Goal: Task Accomplishment & Management: Complete application form

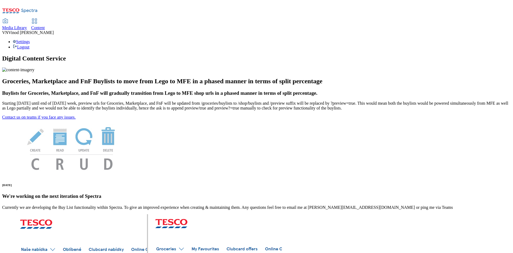
click at [45, 25] on span "Content" at bounding box center [38, 27] width 14 height 5
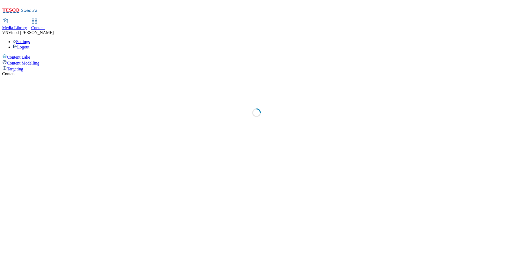
select select "ghs-[GEOGRAPHIC_DATA]"
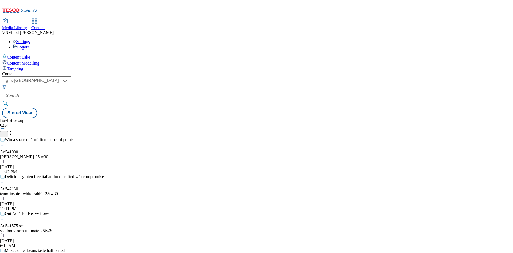
click at [5, 134] on line at bounding box center [4, 134] width 3 height 0
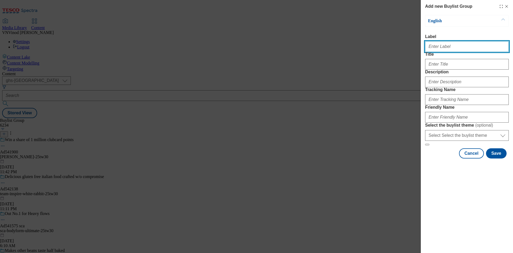
click at [459, 49] on input "Label" at bounding box center [467, 46] width 84 height 11
paste input "542161"
paste input "[PERSON_NAME]"
type input "Ad542161 [PERSON_NAME]"
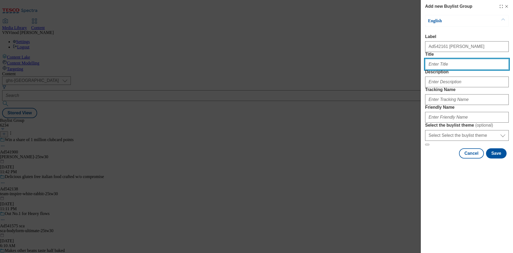
click at [442, 70] on input "Title" at bounding box center [467, 64] width 84 height 11
paste input "[PERSON_NAME] Complete Clean 16 roll"
type input "[PERSON_NAME] Complete Clean 16 roll"
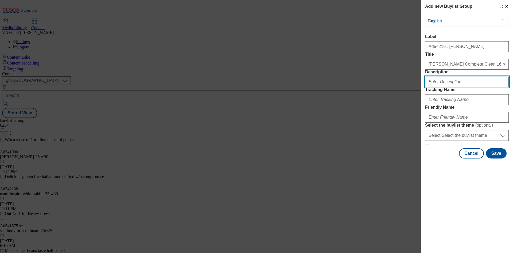
click at [445, 87] on input "Description" at bounding box center [467, 81] width 84 height 11
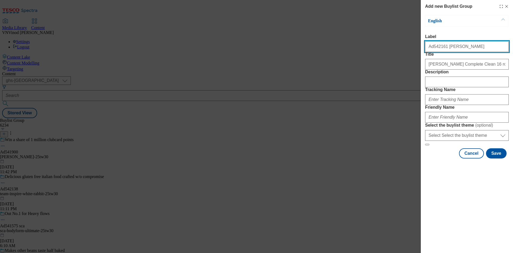
click at [437, 48] on input "Ad542161 [PERSON_NAME]" at bounding box center [467, 46] width 84 height 11
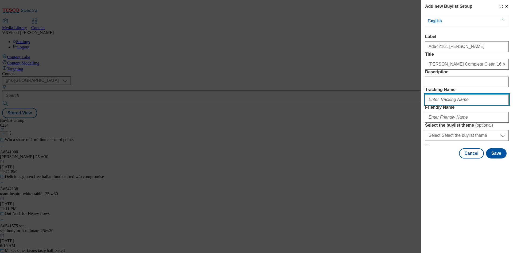
click at [445, 105] on input "Tracking Name" at bounding box center [467, 99] width 84 height 11
paste input "Ad542161"
click at [439, 105] on input "DH_ADAd542161" at bounding box center [467, 99] width 84 height 11
type input "DH_AD542161"
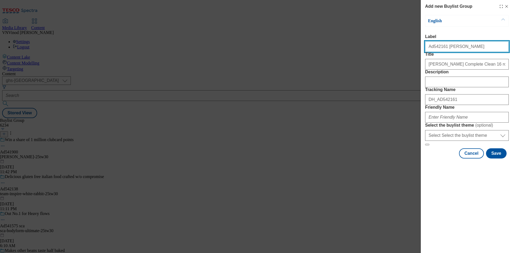
click at [455, 50] on input "Ad542161 [PERSON_NAME]" at bounding box center [467, 46] width 84 height 11
drag, startPoint x: 464, startPoint y: 48, endPoint x: 443, endPoint y: 48, distance: 21.4
click at [443, 48] on input "Ad542161 [PERSON_NAME]" at bounding box center [467, 46] width 84 height 11
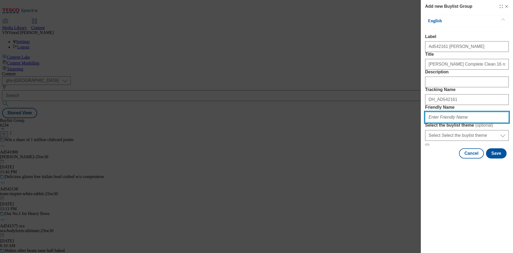
click at [444, 122] on input "Friendly Name" at bounding box center [467, 117] width 84 height 11
paste input "[PERSON_NAME]"
paste input "Andrex"
click at [451, 122] on input "[PERSON_NAME]" at bounding box center [467, 117] width 84 height 11
click at [465, 122] on input "[PERSON_NAME]" at bounding box center [467, 117] width 84 height 11
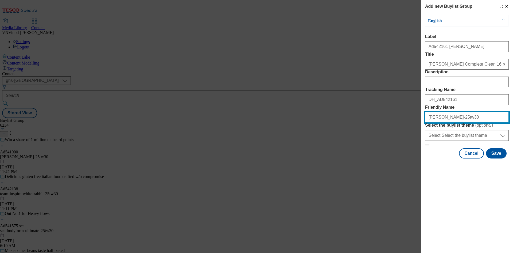
drag, startPoint x: 483, startPoint y: 157, endPoint x: 326, endPoint y: 145, distance: 157.1
click at [326, 145] on div "Add new Buylist Group English Label Ad542161 [PERSON_NAME] Title Andrex Complet…" at bounding box center [256, 126] width 513 height 253
type input "[PERSON_NAME]-25tw30"
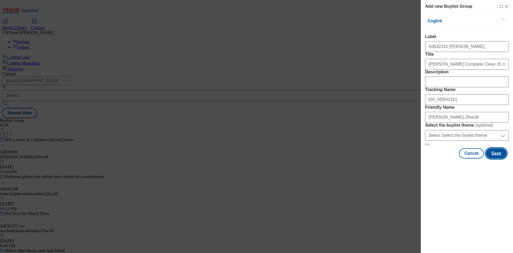
click at [497, 158] on button "Save" at bounding box center [496, 153] width 21 height 10
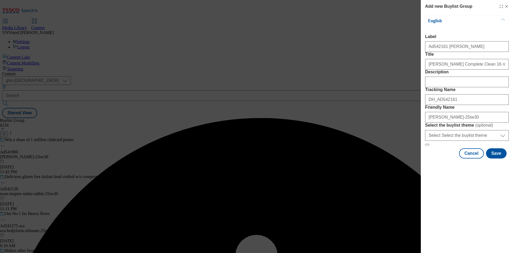
drag, startPoint x: 382, startPoint y: 67, endPoint x: 446, endPoint y: 87, distance: 67.2
click at [382, 67] on div "Add new Buylist Group English Label Ad542161 [PERSON_NAME] Title Andrex Complet…" at bounding box center [256, 126] width 513 height 253
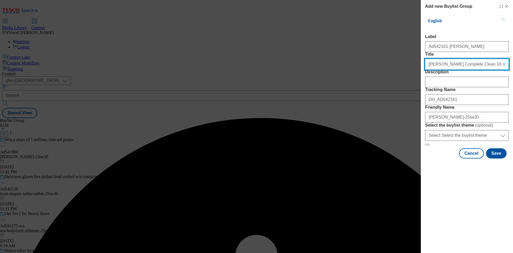
click at [477, 70] on input "[PERSON_NAME] Complete Clean 16 roll" at bounding box center [467, 64] width 84 height 11
type input "[PERSON_NAME] Complete Clean 16 roll"
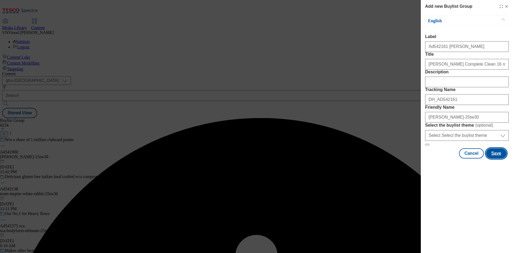
click at [498, 158] on button "Save" at bounding box center [496, 153] width 21 height 10
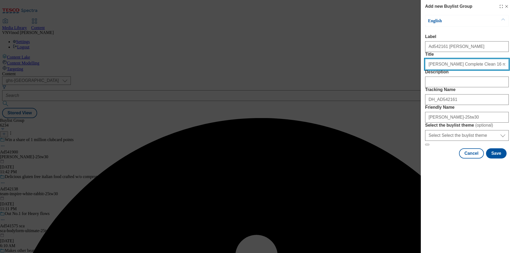
click at [485, 70] on input "Title" at bounding box center [467, 64] width 84 height 11
type input "[PERSON_NAME] Complete Clean 16 roll"
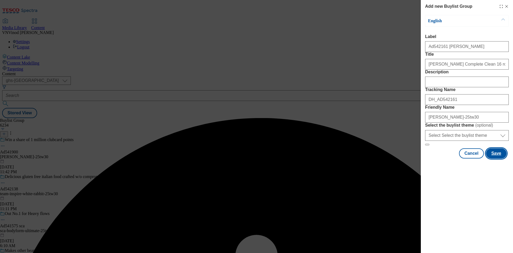
click at [497, 158] on button "Save" at bounding box center [496, 153] width 21 height 10
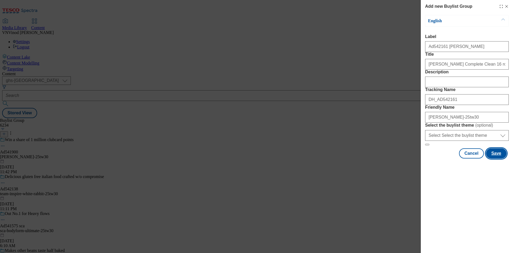
click at [497, 158] on button "Save" at bounding box center [496, 153] width 21 height 10
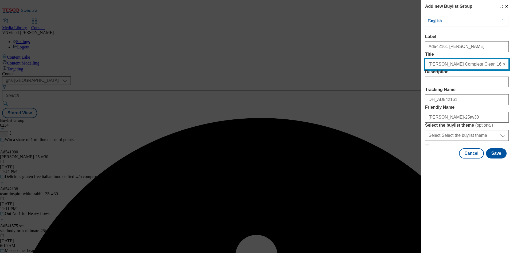
click at [484, 70] on input "[PERSON_NAME] Complete Clean 16 roll" at bounding box center [467, 64] width 84 height 11
type input "[PERSON_NAME] Complete Clean 16 roll"
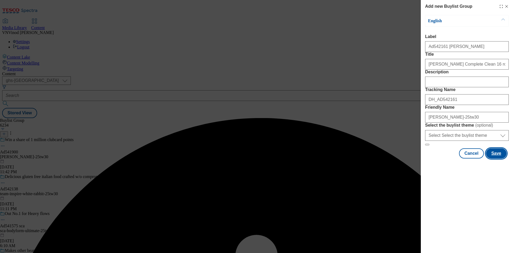
click at [494, 158] on button "Save" at bounding box center [496, 153] width 21 height 10
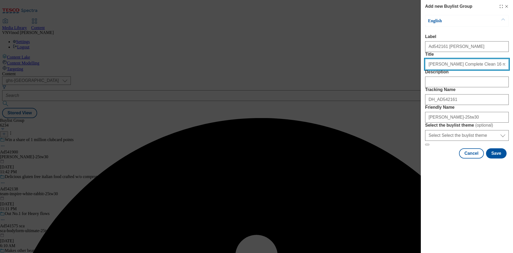
click at [482, 70] on input "[PERSON_NAME] Complete Clean 16 roll" at bounding box center [467, 64] width 84 height 11
type input "[PERSON_NAME] Complete Clean 16 roll"
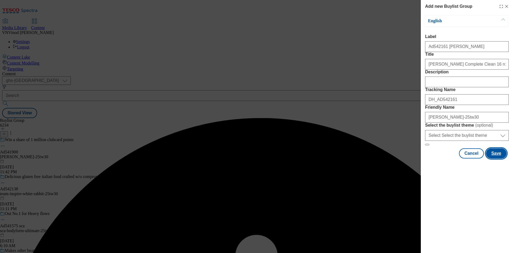
click at [498, 158] on button "Save" at bounding box center [496, 153] width 21 height 10
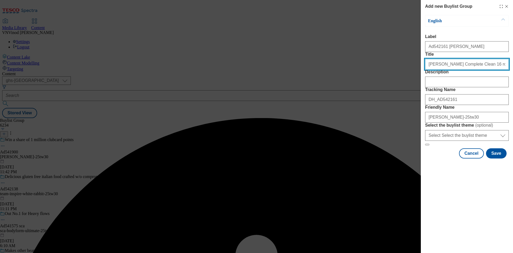
click at [482, 70] on input "[PERSON_NAME] Complete Clean 16 roll" at bounding box center [467, 64] width 84 height 11
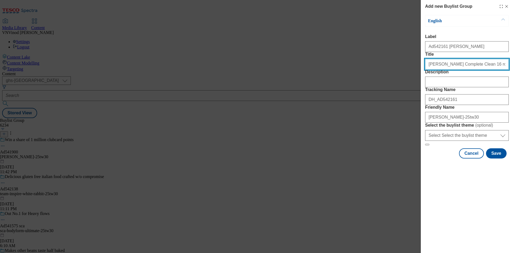
type input "[PERSON_NAME] Complete Clean 16 roll"
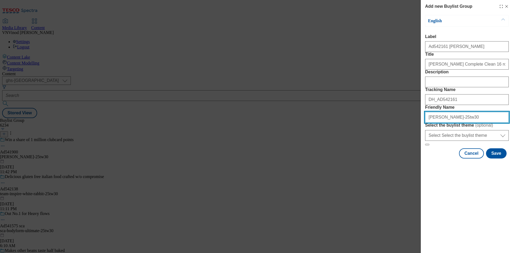
click at [427, 122] on input "[PERSON_NAME]-25tw30" at bounding box center [467, 117] width 84 height 11
click at [442, 122] on input "[PERSON_NAME]-25tw30" at bounding box center [467, 117] width 84 height 11
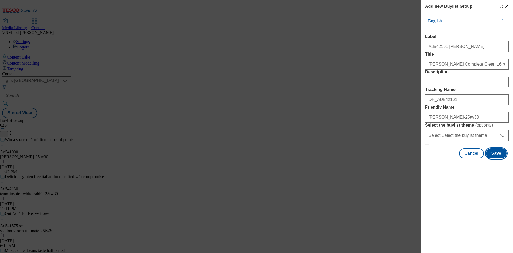
click at [500, 158] on button "Save" at bounding box center [496, 153] width 21 height 10
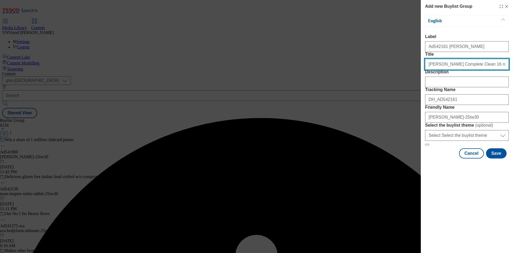
click at [429, 70] on input "[PERSON_NAME] Complete Clean 16 roll" at bounding box center [467, 64] width 84 height 11
type input "[PERSON_NAME] Complete Clean 16 roll"
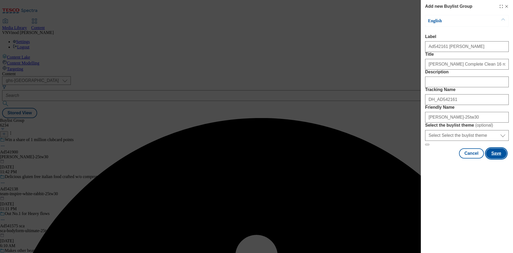
click at [496, 158] on button "Save" at bounding box center [496, 153] width 21 height 10
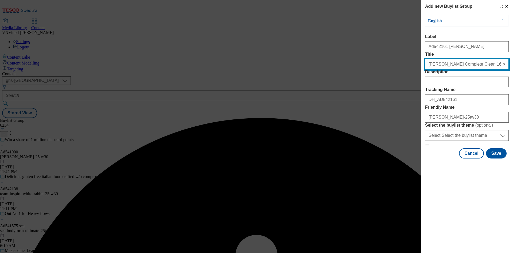
click at [428, 70] on input "[PERSON_NAME] Complete Clean 16 roll" at bounding box center [467, 64] width 84 height 11
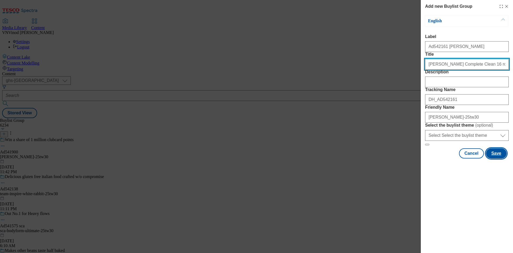
type input "[PERSON_NAME] Complete Clean 16 roll"
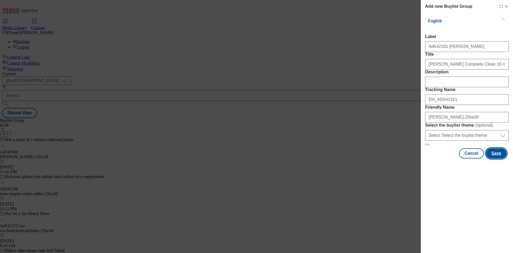
click at [498, 158] on button "Save" at bounding box center [496, 153] width 21 height 10
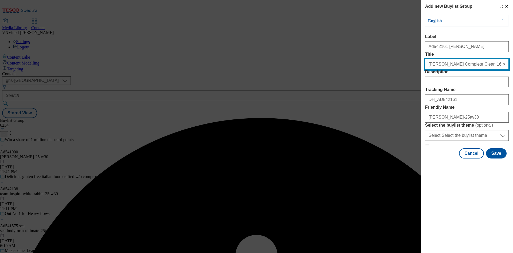
drag, startPoint x: 429, startPoint y: 75, endPoint x: 419, endPoint y: 75, distance: 9.9
click at [419, 75] on div "Add new Buylist Group English Label Title Description Tracking Name Friendly Na…" at bounding box center [256, 126] width 513 height 253
click at [487, 70] on input "[PERSON_NAME] Complete Clean 16 roll" at bounding box center [467, 64] width 84 height 11
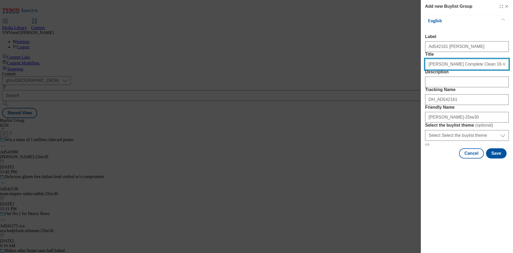
type input "[PERSON_NAME] Complete Clean 16 roll"
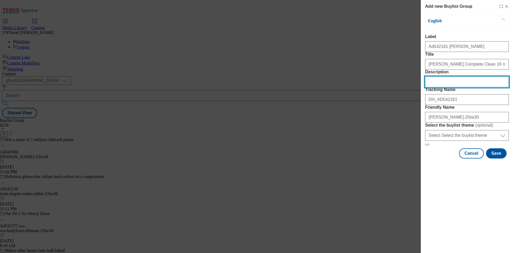
click at [460, 87] on input "Description" at bounding box center [467, 81] width 84 height 11
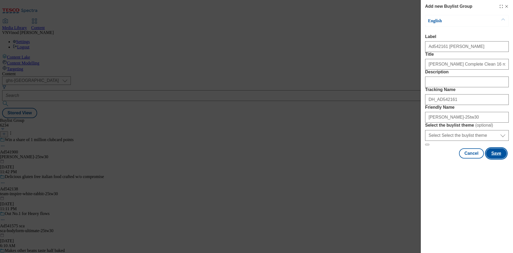
click at [492, 158] on button "Save" at bounding box center [496, 153] width 21 height 10
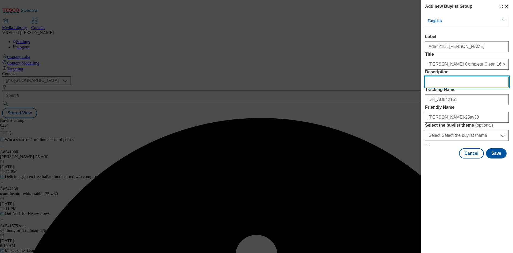
click at [456, 87] on input "Description" at bounding box center [467, 81] width 84 height 11
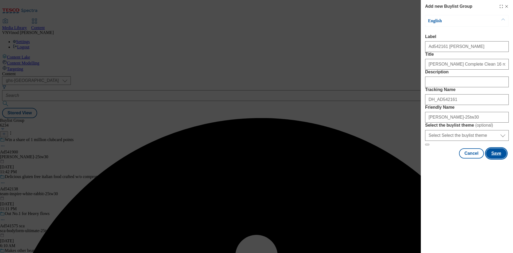
click at [497, 158] on button "Save" at bounding box center [496, 153] width 21 height 10
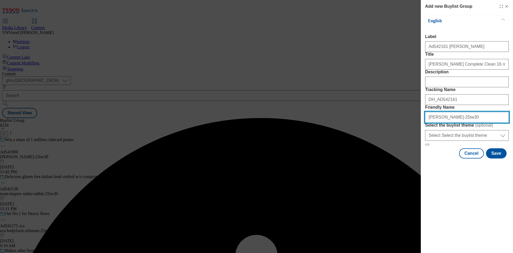
click at [479, 122] on input "[PERSON_NAME]-25tw30" at bounding box center [467, 117] width 84 height 11
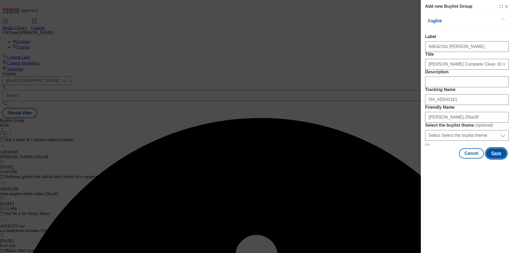
click at [492, 158] on button "Save" at bounding box center [496, 153] width 21 height 10
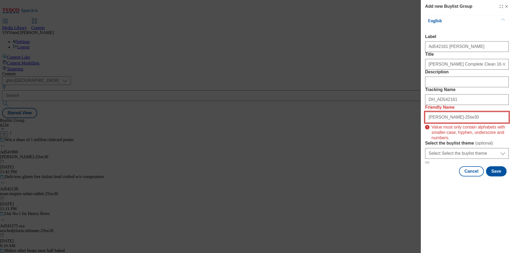
click at [485, 122] on input "[PERSON_NAME]-25tw30" at bounding box center [467, 117] width 84 height 11
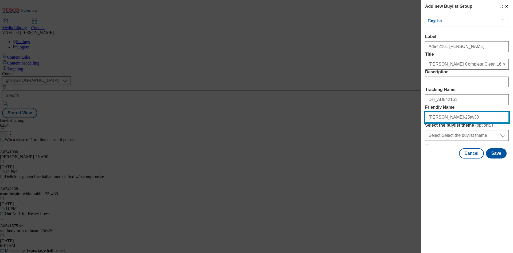
drag, startPoint x: 462, startPoint y: 155, endPoint x: 464, endPoint y: 156, distance: 3.1
click at [463, 122] on input "[PERSON_NAME]-25tw30" at bounding box center [467, 117] width 84 height 11
drag, startPoint x: 502, startPoint y: 156, endPoint x: 301, endPoint y: 159, distance: 201.4
click at [304, 159] on div "Add new Buylist Group English Label Ad542161 [PERSON_NAME] Title Andrex Complet…" at bounding box center [256, 126] width 513 height 253
type input "[PERSON_NAME]-complete-clean-25tw30"
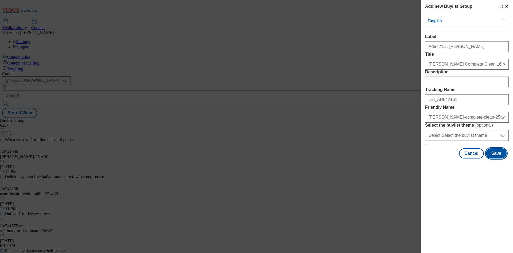
click at [498, 158] on button "Save" at bounding box center [496, 153] width 21 height 10
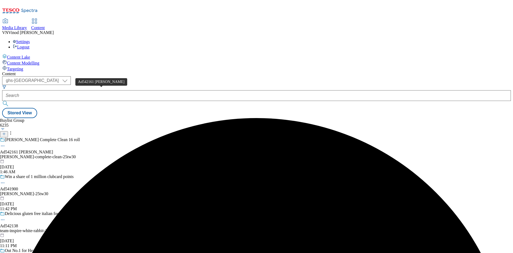
click at [53, 149] on div "Ad542161 [PERSON_NAME]" at bounding box center [26, 151] width 53 height 5
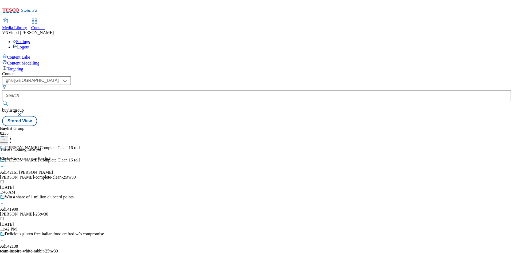
click at [6, 137] on icon at bounding box center [4, 139] width 4 height 4
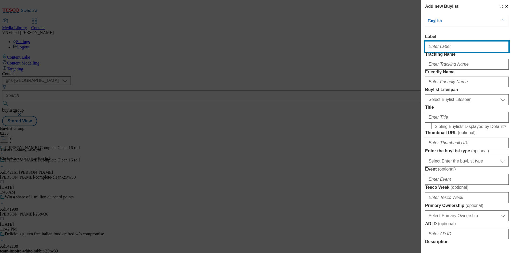
click at [457, 48] on input "Label" at bounding box center [467, 46] width 84 height 11
paste input "542161"
type input "Ad542161"
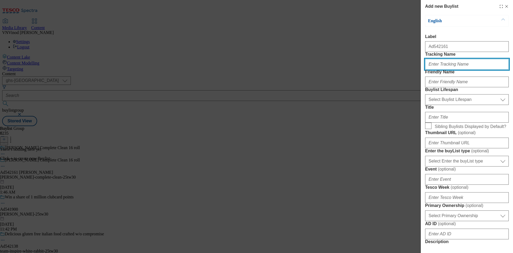
click at [448, 70] on input "Tracking Name" at bounding box center [467, 64] width 84 height 11
paste input "542161"
type input "DH_AD542161"
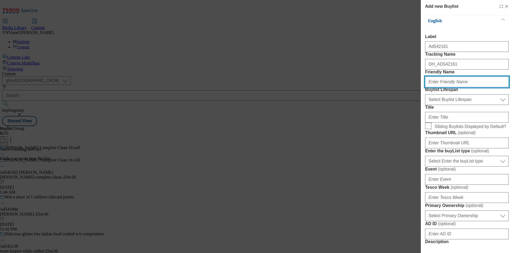
click at [459, 87] on input "Friendly Name" at bounding box center [467, 81] width 84 height 11
paste input "[PERSON_NAME]"
type input "[PERSON_NAME]"
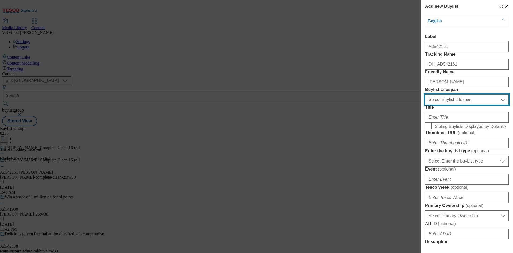
click at [456, 105] on select "Select Buylist Lifespan evergreen seasonal tactical" at bounding box center [467, 99] width 84 height 11
select select "tactical"
click at [425, 105] on select "Select Buylist Lifespan evergreen seasonal tactical" at bounding box center [467, 99] width 84 height 11
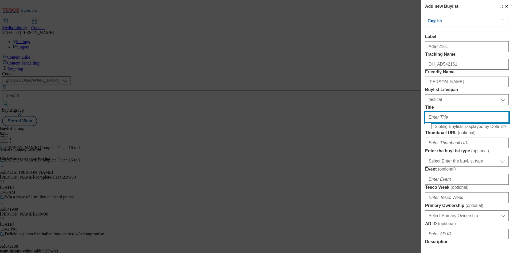
click at [454, 122] on input "Title" at bounding box center [467, 117] width 84 height 11
paste input "Complete Clean. Complete Confidence"
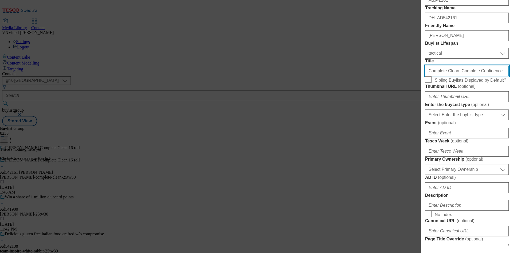
scroll to position [53, 0]
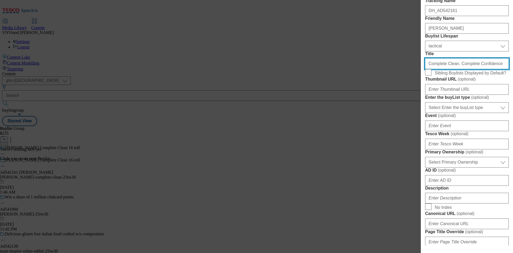
type input "Complete Clean. Complete Confidence"
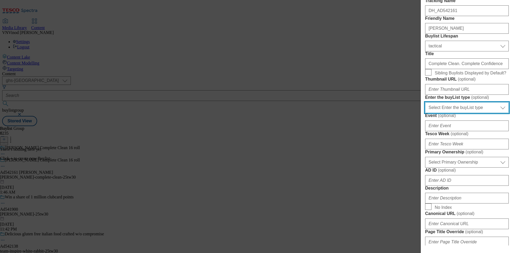
click at [476, 113] on select "Select Enter the buyList type event supplier funded long term >4 weeks supplier…" at bounding box center [467, 107] width 84 height 11
select select "supplier funded short term 1-3 weeks"
click at [425, 113] on select "Select Enter the buyList type event supplier funded long term >4 weeks supplier…" at bounding box center [467, 107] width 84 height 11
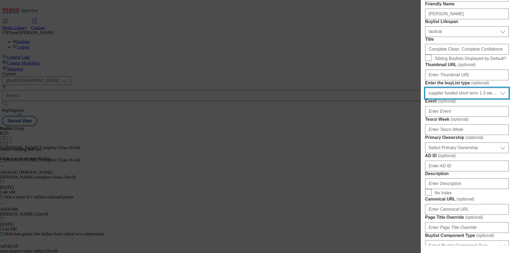
scroll to position [80, 0]
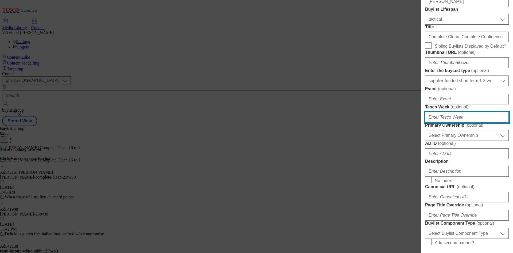
click at [460, 122] on input "Tesco Week ( optional )" at bounding box center [467, 117] width 84 height 11
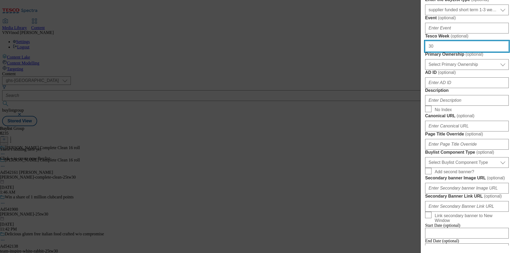
scroll to position [160, 0]
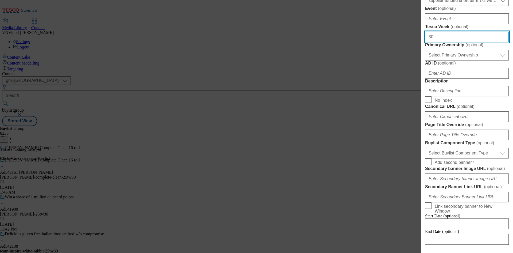
type input "30"
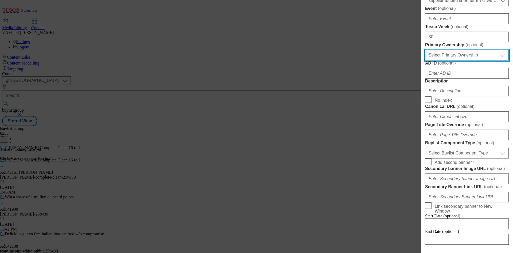
click at [472, 60] on select "Select Primary Ownership [PERSON_NAME]" at bounding box center [467, 55] width 84 height 11
select select "dunnhumby"
click at [425, 60] on select "Select Primary Ownership [PERSON_NAME]" at bounding box center [467, 55] width 84 height 11
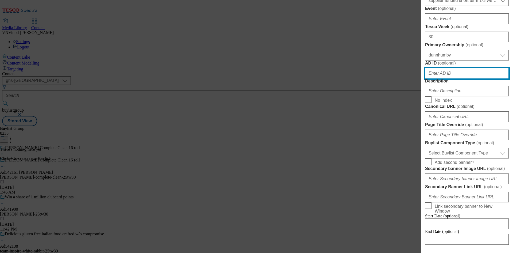
click at [457, 79] on input "AD ID ( optional )" at bounding box center [467, 73] width 84 height 11
paste input "542161"
type input "542161"
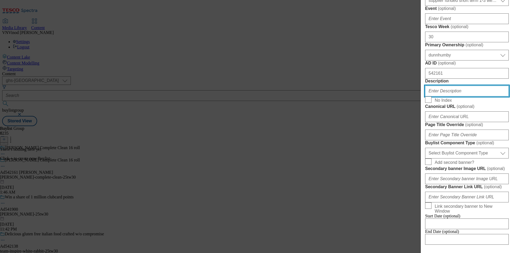
click at [452, 96] on input "Description" at bounding box center [467, 91] width 84 height 11
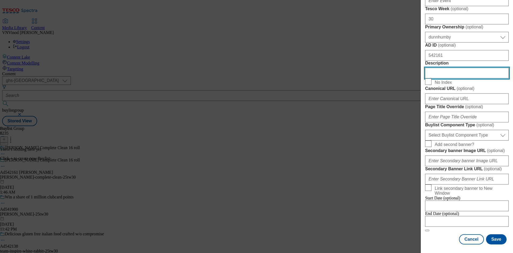
scroll to position [267, 0]
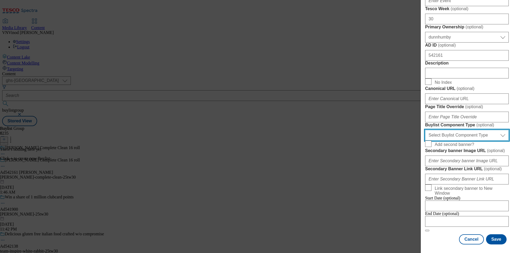
click at [473, 140] on select "Select Buylist Component Type Banner Competition Header Meal" at bounding box center [467, 135] width 84 height 11
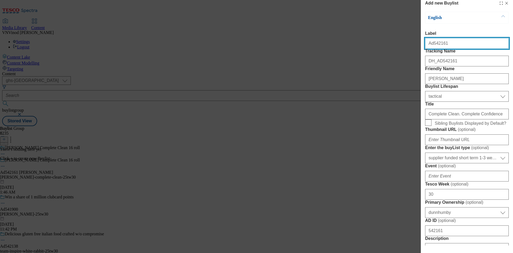
select select "Banner"
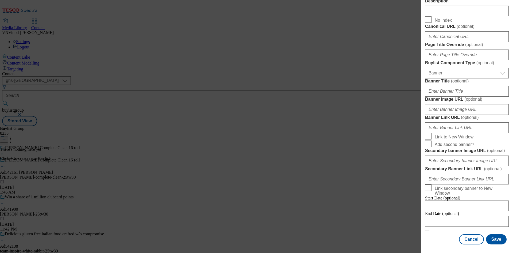
scroll to position [469, 0]
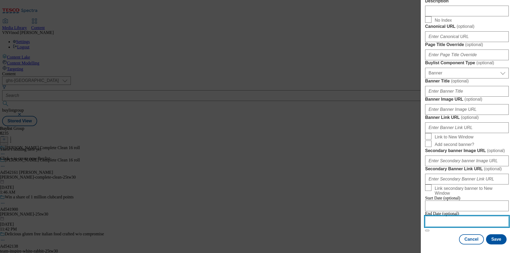
click at [456, 216] on input "Modal" at bounding box center [467, 221] width 84 height 11
select select "2025"
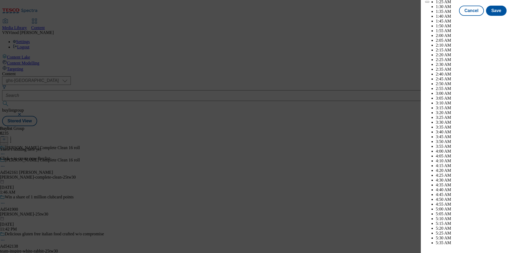
scroll to position [200, 0]
select select "November"
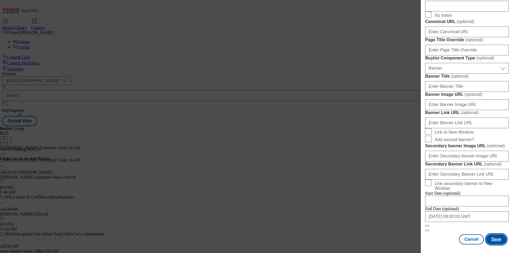
click at [491, 239] on button "Save" at bounding box center [496, 239] width 21 height 10
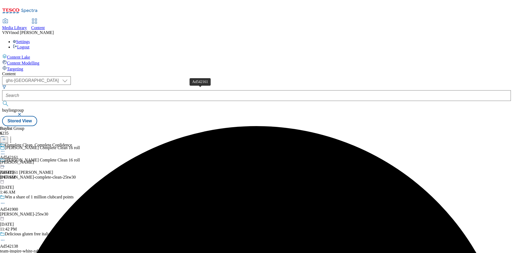
click at [18, 155] on div "Ad542161" at bounding box center [9, 157] width 18 height 5
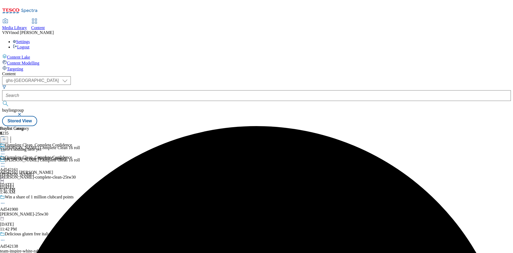
click at [6, 137] on icon at bounding box center [4, 139] width 4 height 4
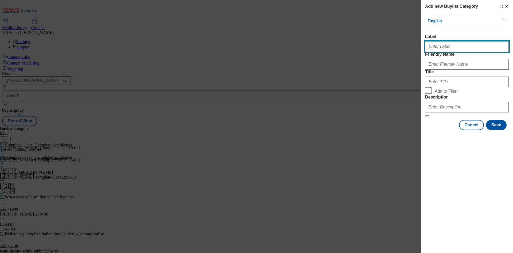
click at [458, 49] on input "Label" at bounding box center [467, 46] width 84 height 11
paste input "542161"
type input "Ad542161"
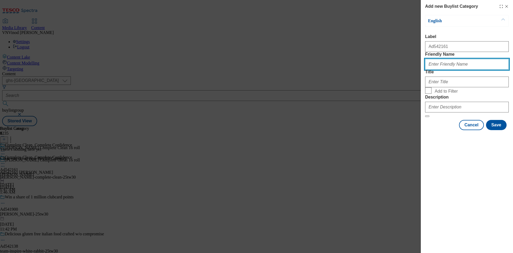
click at [443, 70] on input "Friendly Name" at bounding box center [467, 64] width 84 height 11
paste input "[PERSON_NAME]-complete-clean"
type input "[PERSON_NAME]-complete-clean"
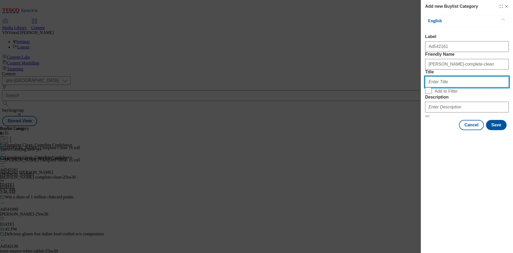
click at [434, 87] on input "Title" at bounding box center [467, 81] width 84 height 11
paste input "[PERSON_NAME]"
type input "[PERSON_NAME]"
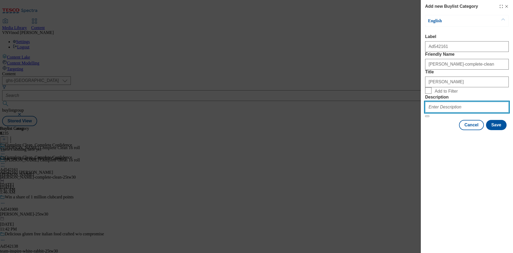
click at [448, 112] on input "Description" at bounding box center [467, 107] width 84 height 11
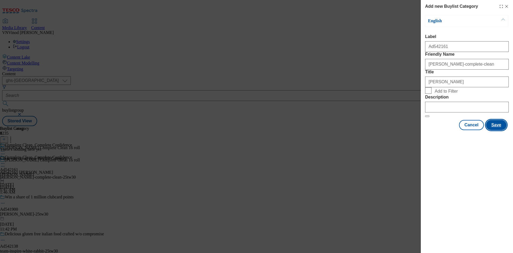
click at [500, 130] on button "Save" at bounding box center [496, 125] width 21 height 10
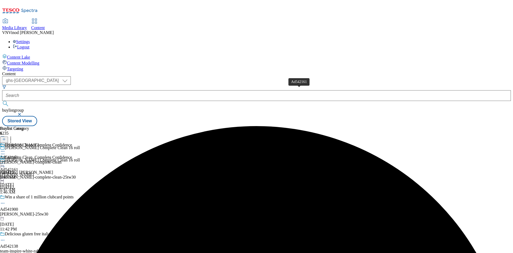
click at [18, 155] on div "Ad542161" at bounding box center [9, 157] width 18 height 5
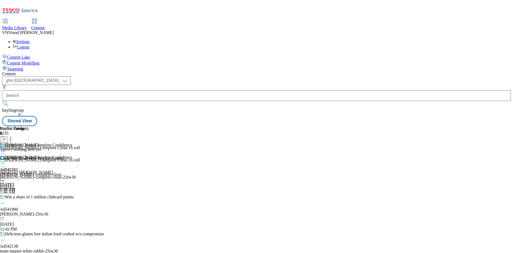
click at [6, 137] on icon at bounding box center [4, 139] width 4 height 4
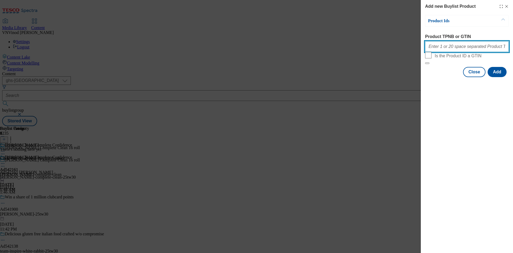
click at [458, 50] on input "Product TPNB or GTIN" at bounding box center [467, 46] width 84 height 11
paste input "89605382 89619285 93770962 89455126 90716670 93541168 93430616 91883060 9085570…"
type input "89605382 89619285 93770962 89455126 90716670 93541168 93430616 91883060 9085570…"
click at [499, 77] on button "Add" at bounding box center [497, 72] width 19 height 10
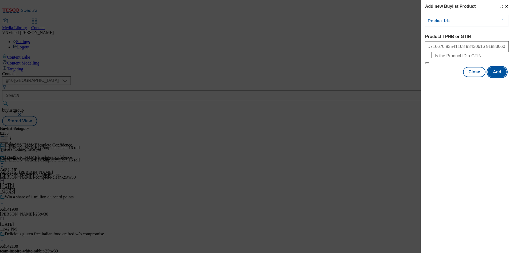
scroll to position [0, 0]
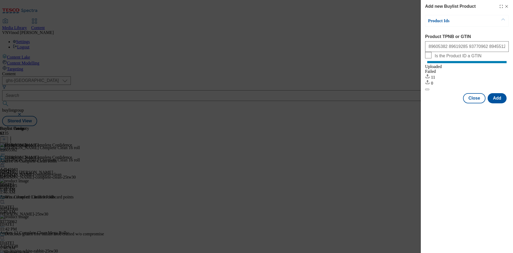
click at [507, 6] on icon "Modal" at bounding box center [507, 6] width 4 height 4
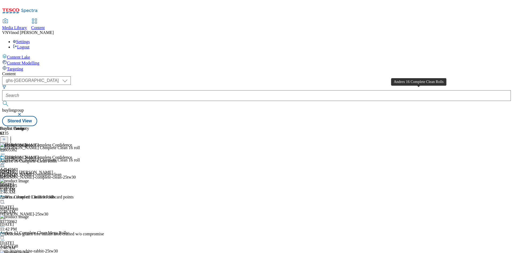
click at [57, 159] on div "Andrex 16 Complete Clean Rolls" at bounding box center [28, 161] width 57 height 5
copy div "Andrex 16 Complete Clean Rolls"
click at [3, 166] on circle at bounding box center [2, 166] width 1 height 1
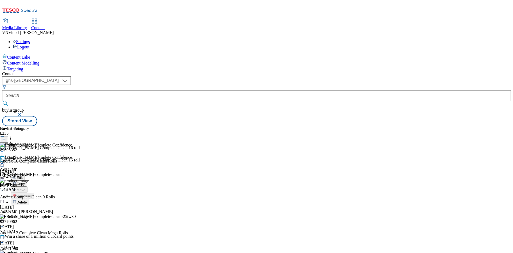
click at [25, 174] on button "Edit" at bounding box center [18, 177] width 14 height 6
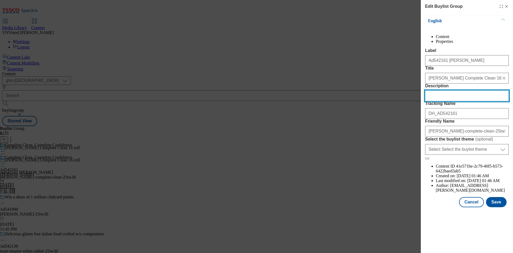
click at [460, 101] on input "Description" at bounding box center [467, 95] width 84 height 11
paste input "Andrex 16 Complete Clean Rolls"
type input "Andrex 16 Complete Clean Rolls"
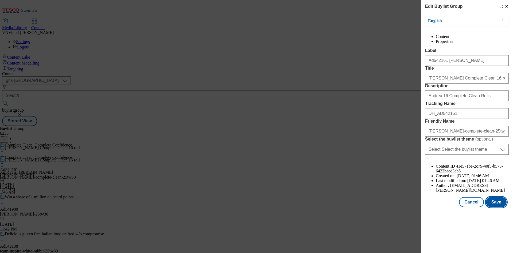
click at [496, 207] on button "Save" at bounding box center [496, 202] width 21 height 10
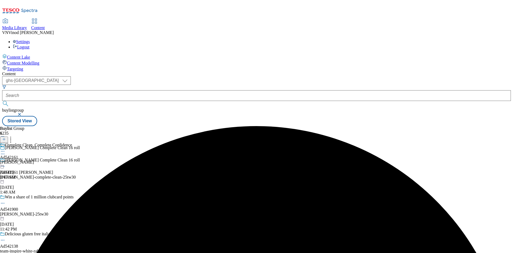
click at [5, 148] on icon at bounding box center [2, 150] width 5 height 5
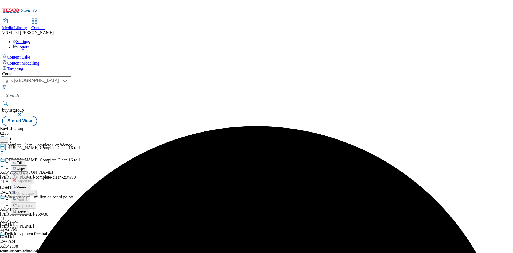
click at [25, 159] on button "Edit" at bounding box center [18, 162] width 14 height 6
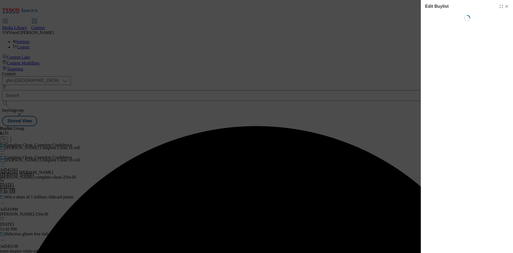
select select "tactical"
select select "supplier funded short term 1-3 weeks"
select select "dunnhumby"
select select "Banner"
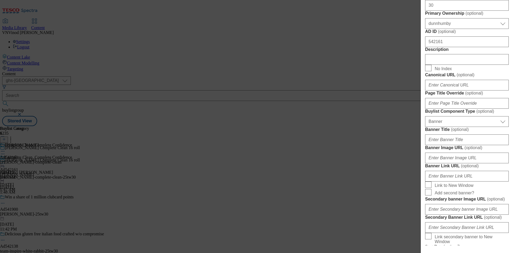
scroll to position [241, 0]
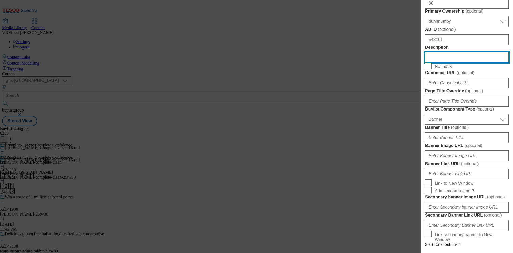
click at [467, 63] on input "Description" at bounding box center [467, 57] width 84 height 11
paste input "Andrex 16 Complete Clean Rolls"
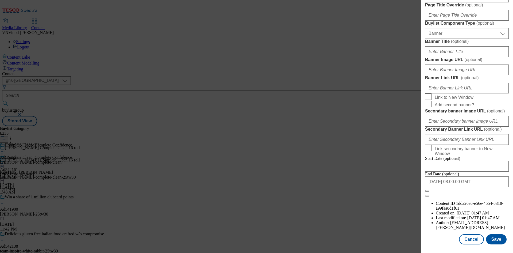
scroll to position [525, 0]
type input "Andrex 16 Complete Clean Rolls"
drag, startPoint x: 491, startPoint y: 240, endPoint x: 488, endPoint y: 241, distance: 2.8
click at [488, 241] on button "Save" at bounding box center [496, 239] width 21 height 10
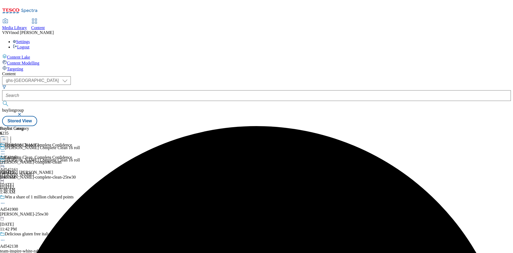
click at [5, 148] on icon at bounding box center [2, 150] width 5 height 5
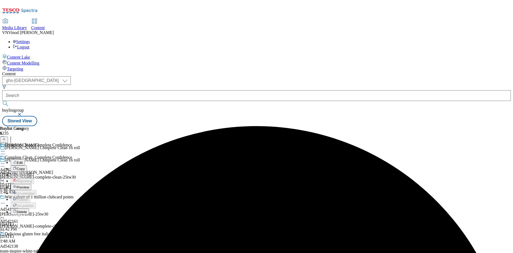
click at [25, 159] on button "Edit" at bounding box center [18, 162] width 14 height 6
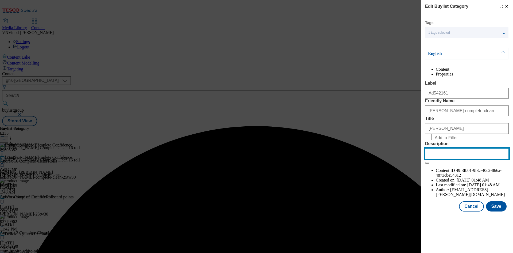
click at [457, 159] on input "Description" at bounding box center [467, 153] width 84 height 11
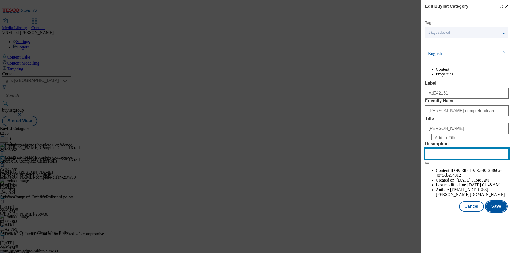
paste input "Andrex 16 Complete Clean Rolls"
type input "Andrex 16 Complete Clean Rolls"
click at [498, 211] on button "Save" at bounding box center [496, 206] width 21 height 10
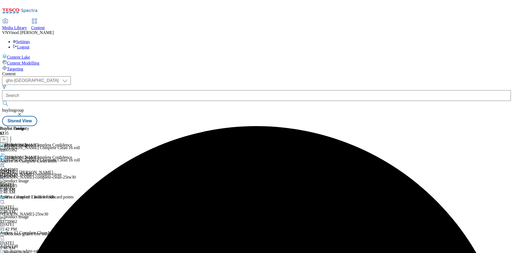
click at [80, 157] on span "[PERSON_NAME] Complete Clean 16 roll" at bounding box center [42, 160] width 75 height 6
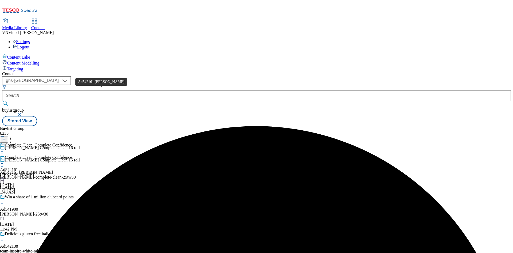
click at [53, 170] on div "Ad542161 [PERSON_NAME]" at bounding box center [26, 172] width 53 height 5
